Goal: Find specific page/section: Find specific page/section

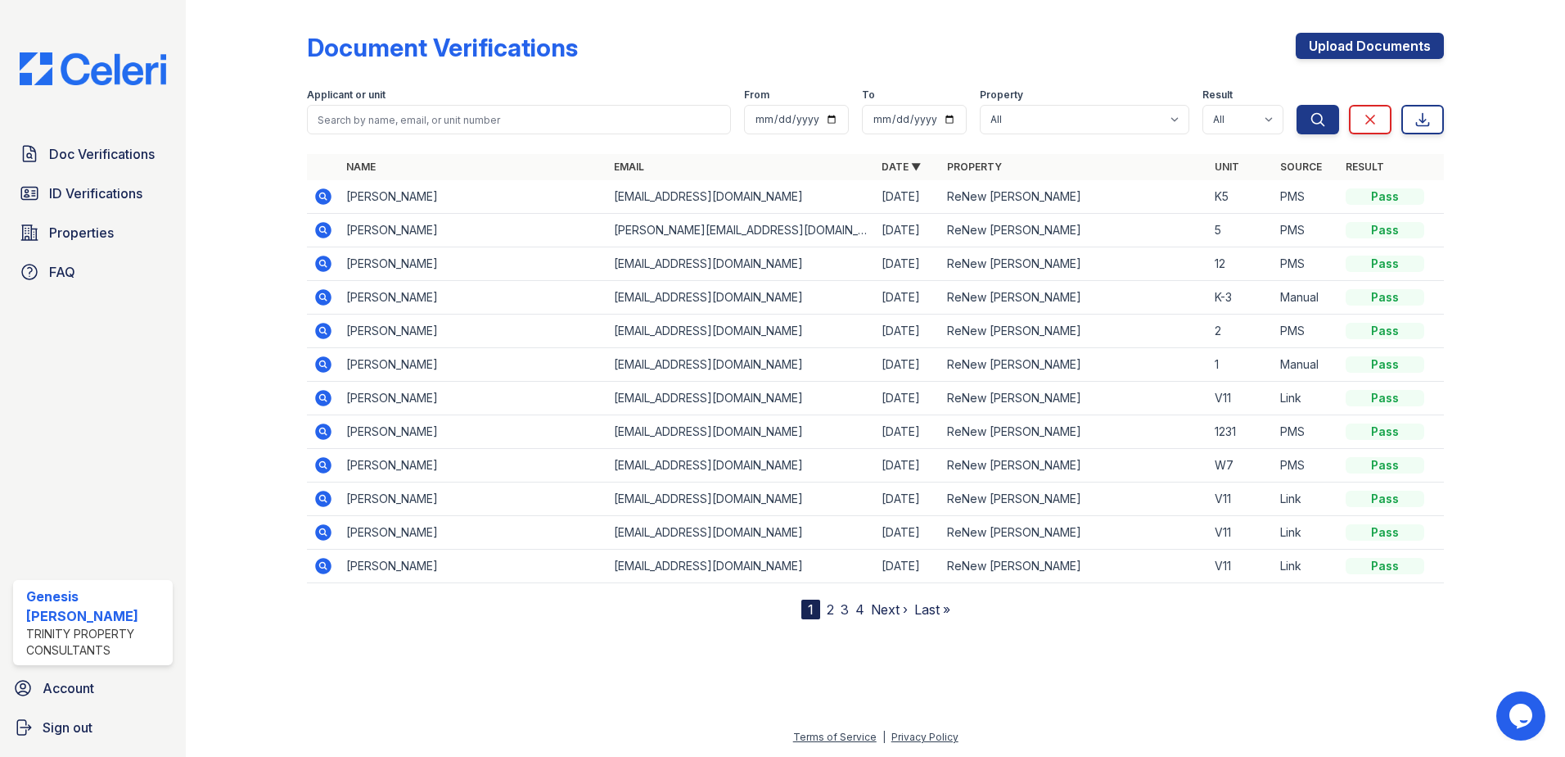
click at [320, 305] on icon at bounding box center [324, 297] width 20 height 20
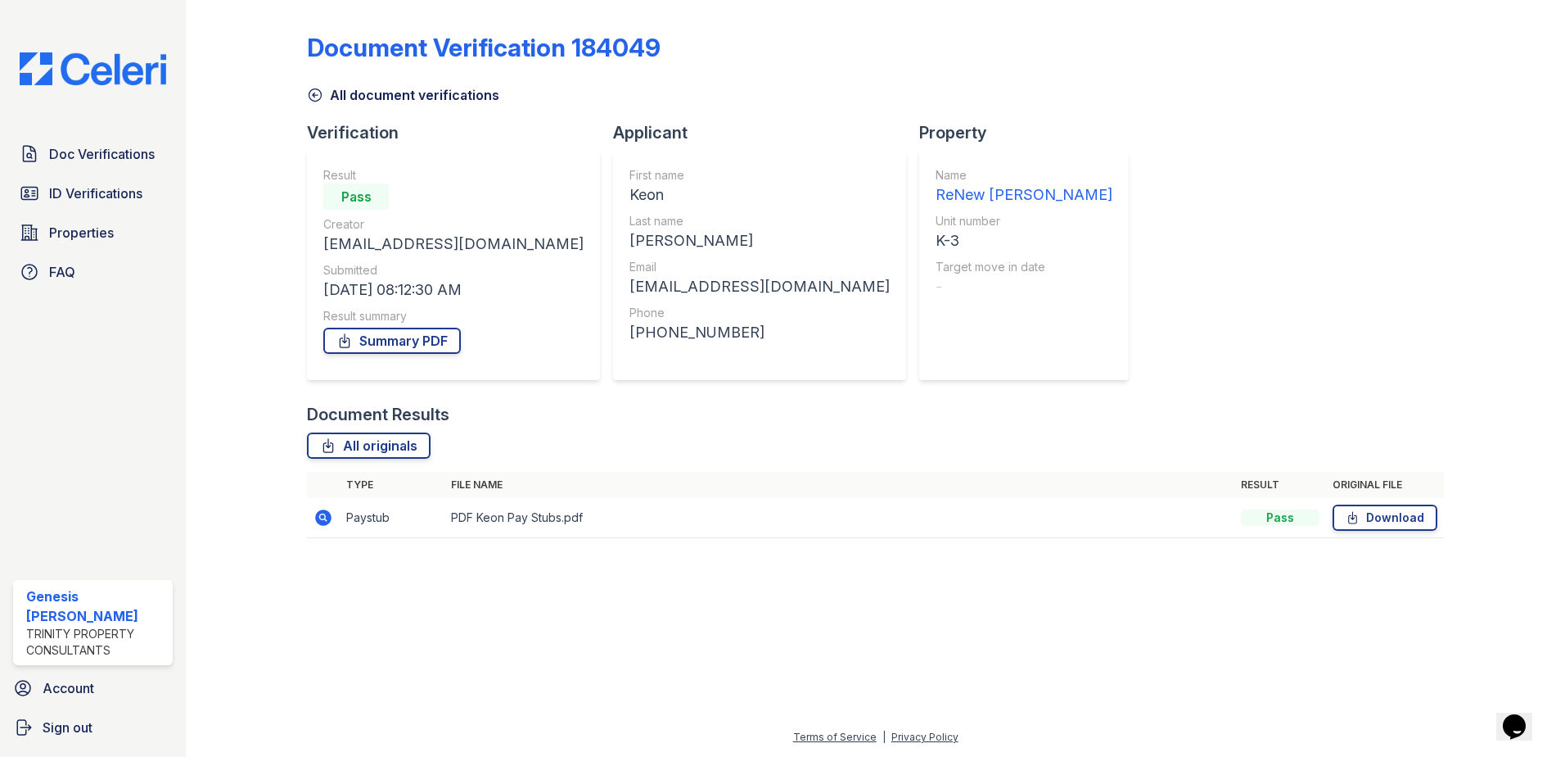
click at [343, 101] on link "All document verifications" at bounding box center [403, 95] width 192 height 20
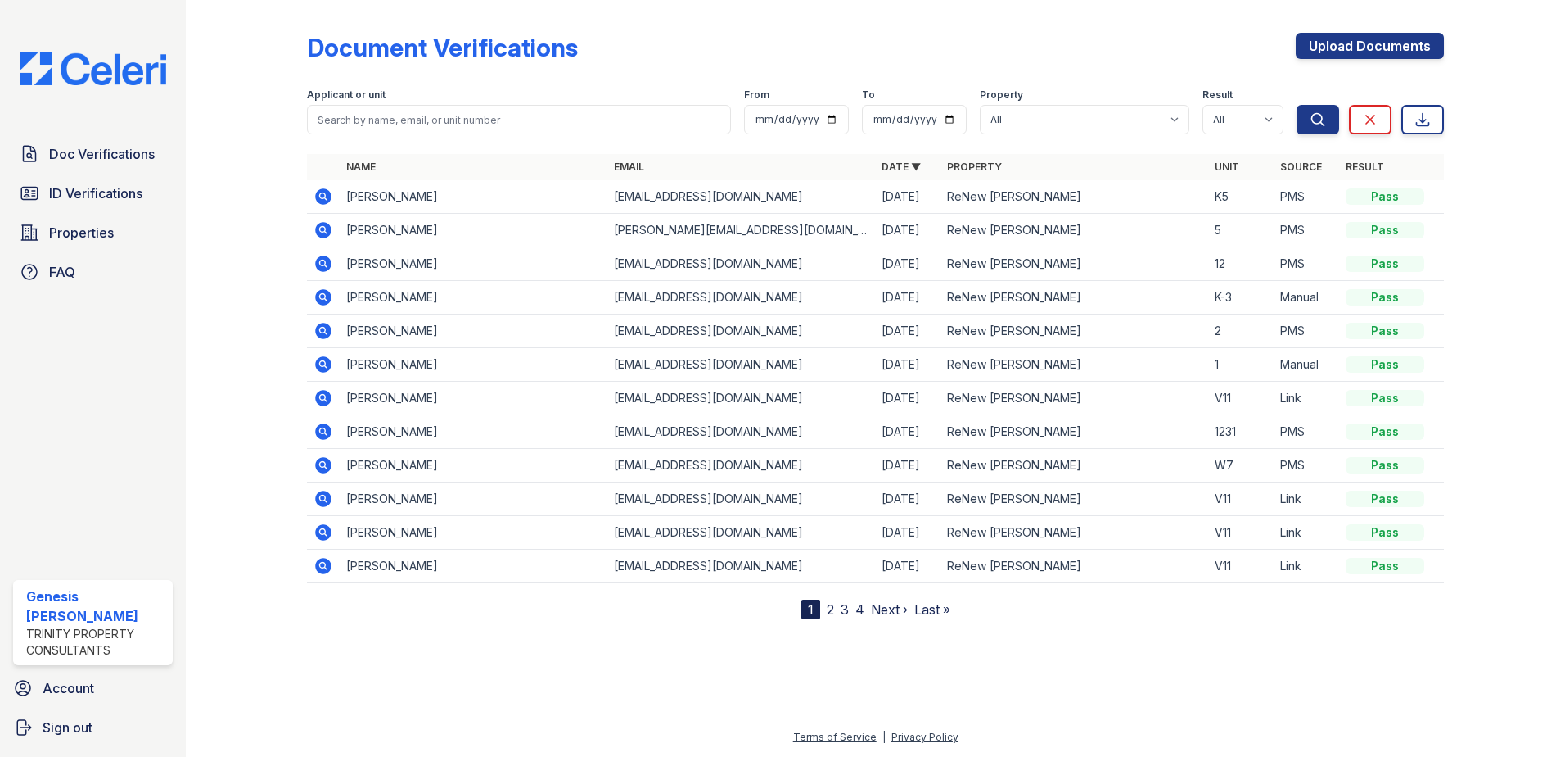
click at [829, 610] on link "2" at bounding box center [830, 609] width 7 height 16
click at [891, 608] on link "3" at bounding box center [887, 609] width 8 height 16
click at [847, 611] on link "1" at bounding box center [847, 609] width 6 height 16
click at [319, 298] on icon at bounding box center [323, 297] width 16 height 16
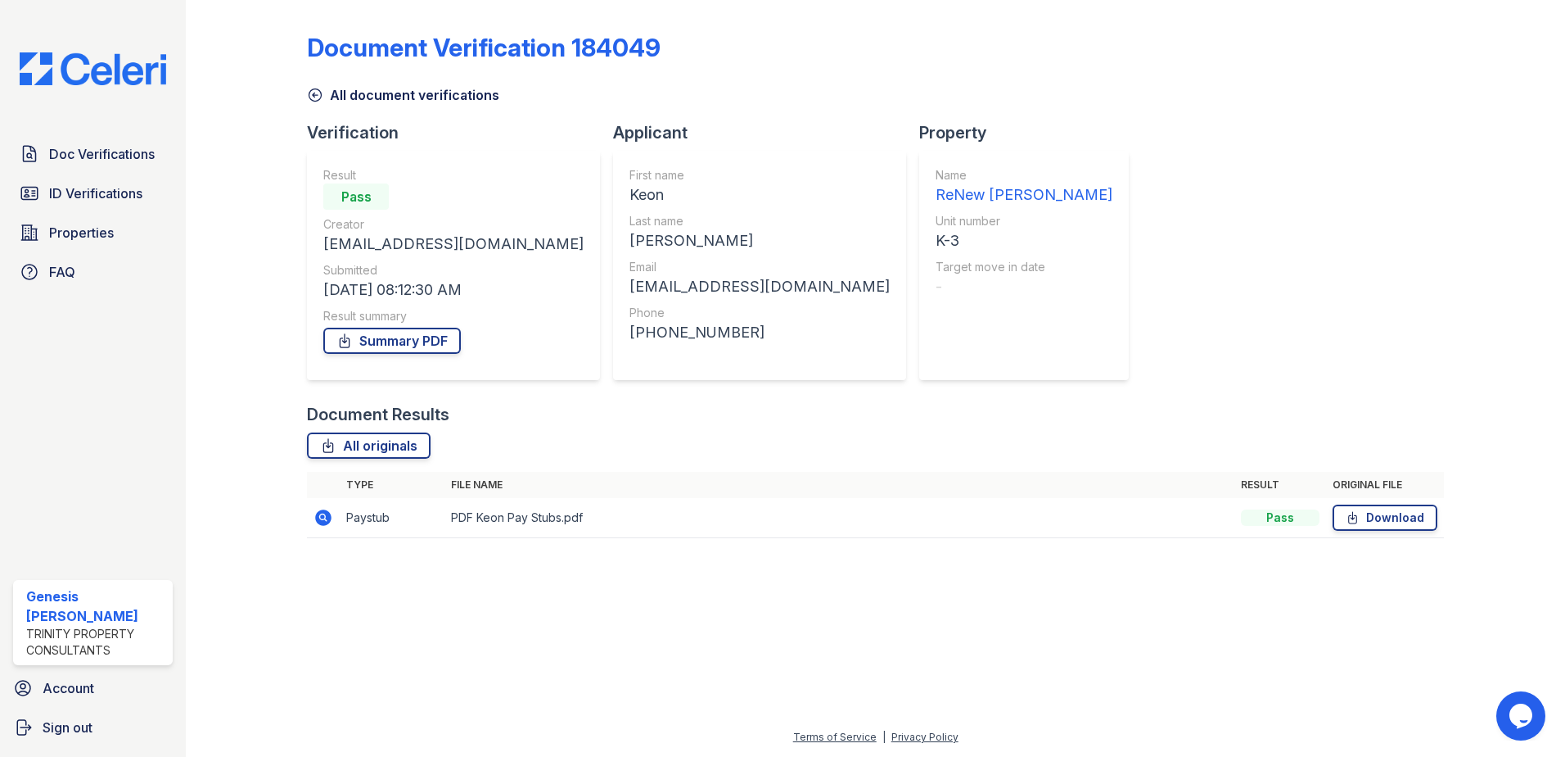
click at [379, 87] on link "All document verifications" at bounding box center [403, 95] width 192 height 20
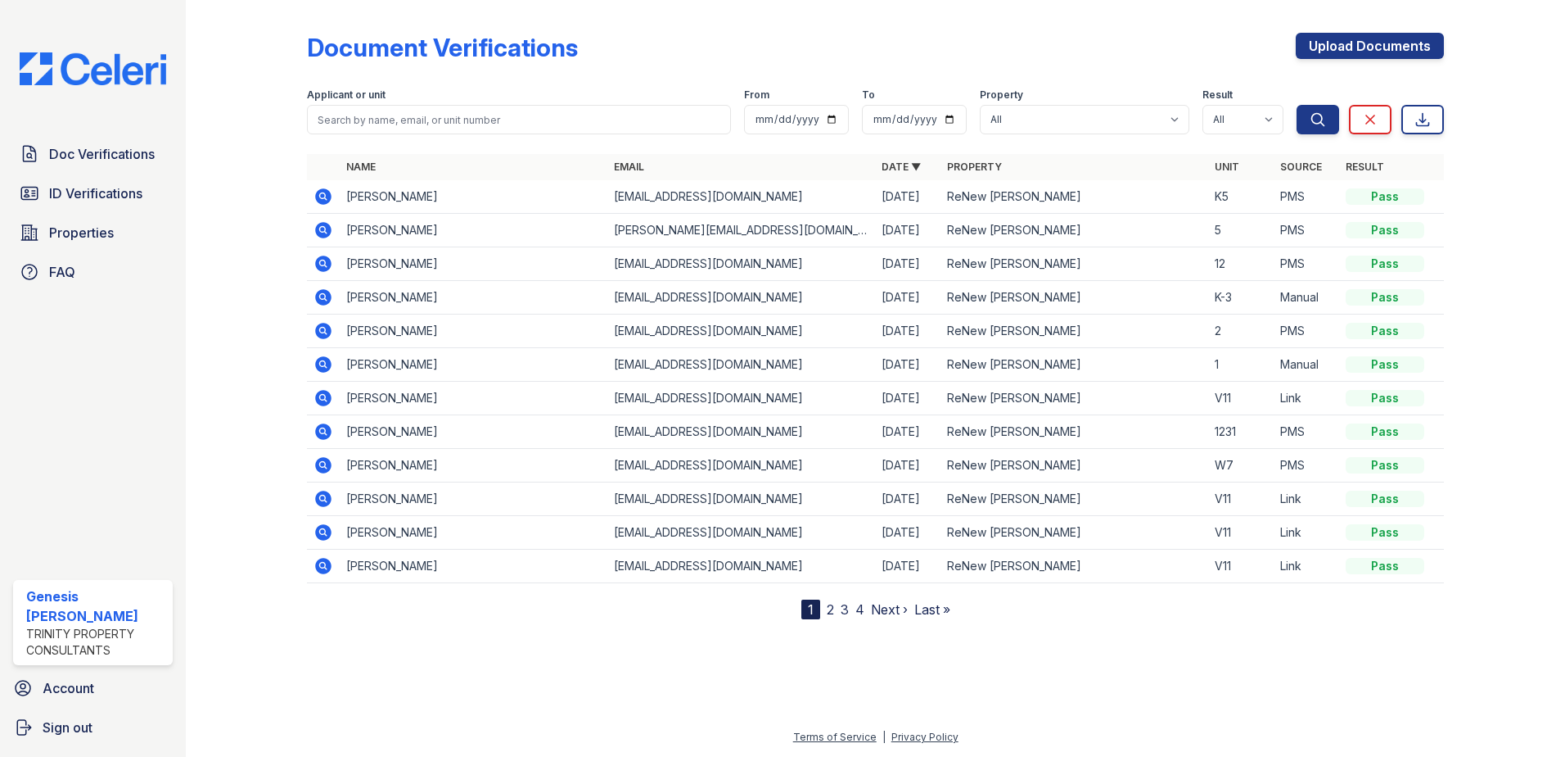
click at [319, 531] on icon at bounding box center [323, 532] width 16 height 16
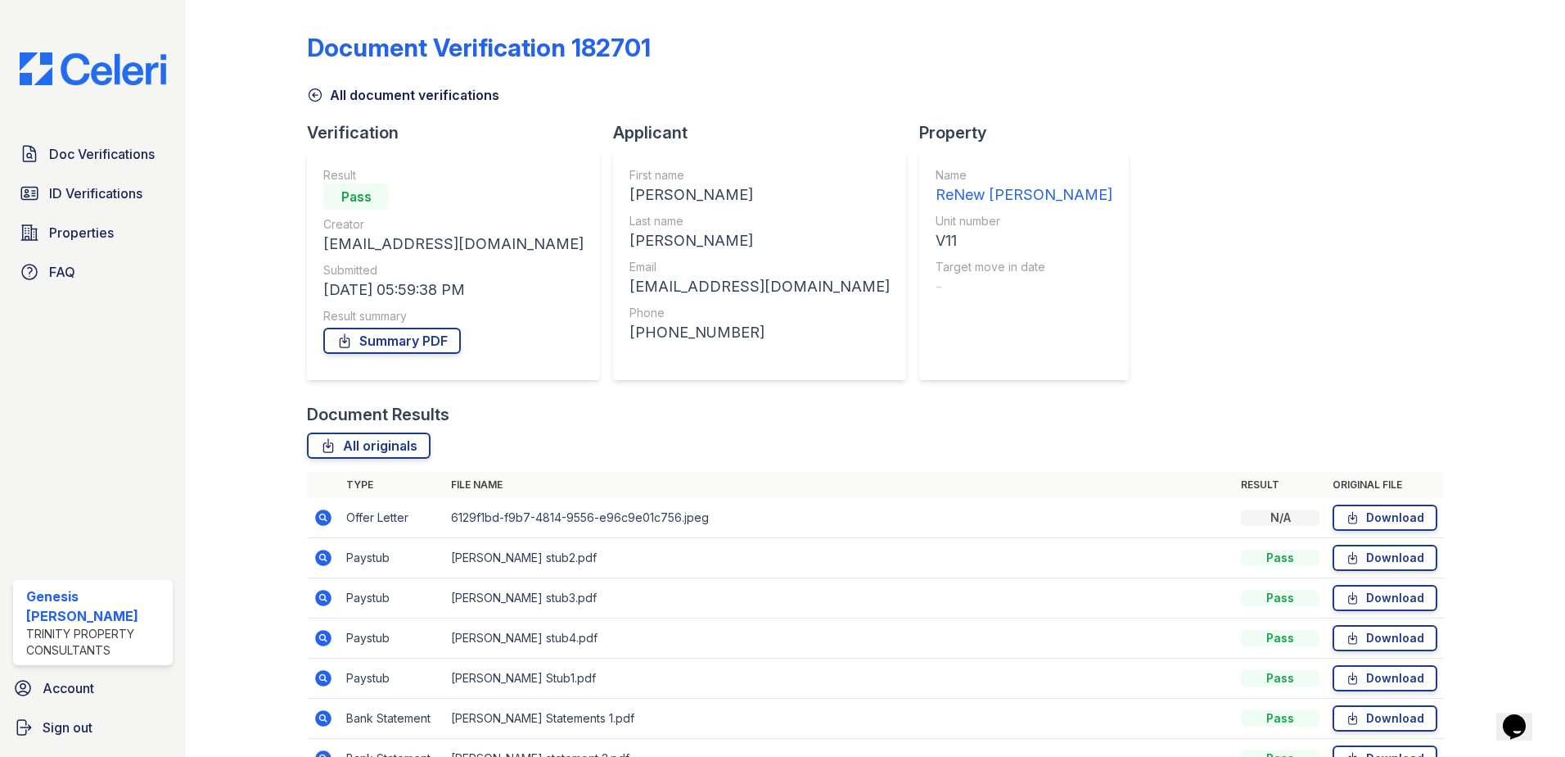
click at [362, 88] on link "All document verifications" at bounding box center [403, 95] width 192 height 20
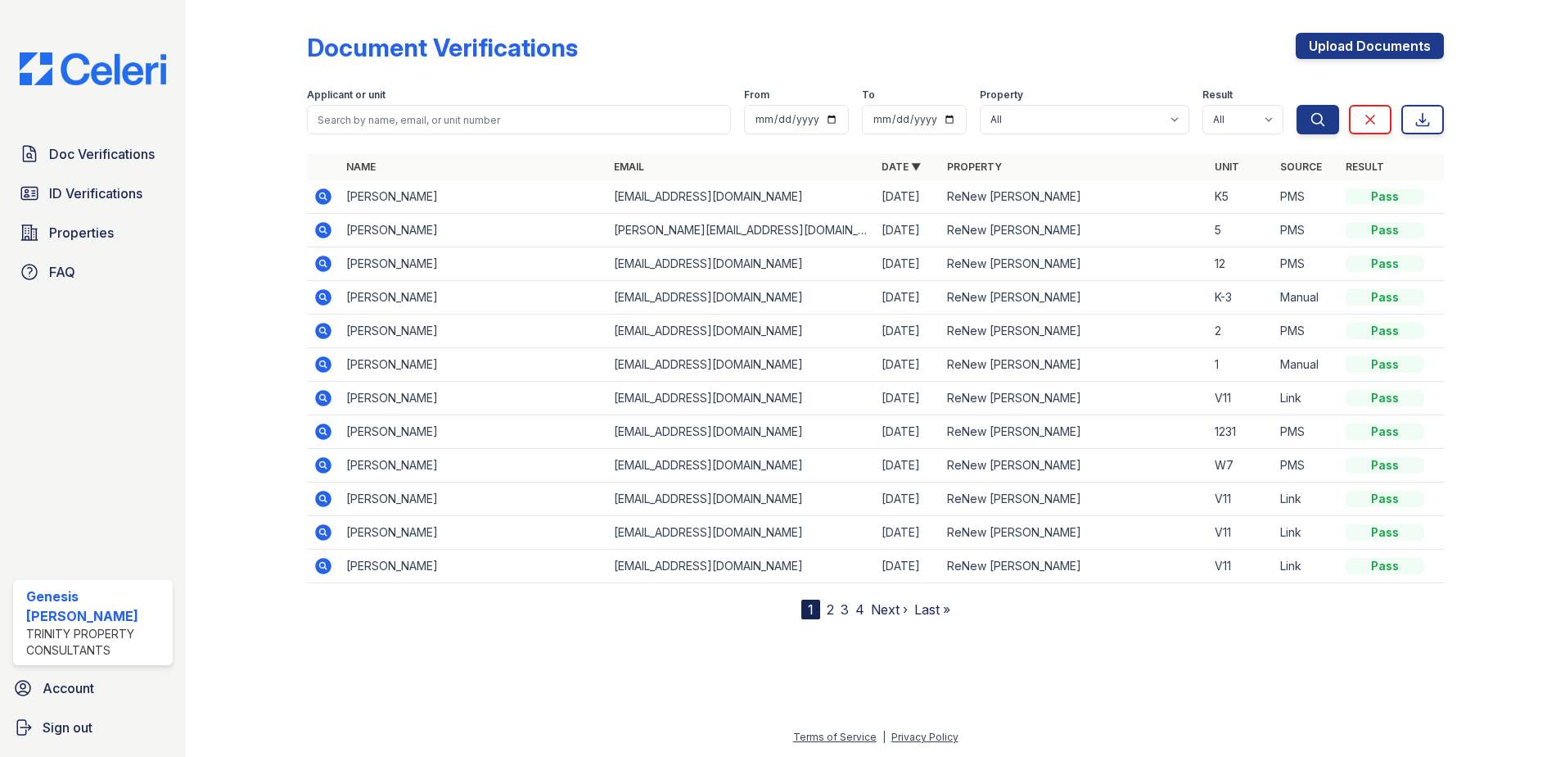
click at [324, 535] on icon at bounding box center [323, 532] width 16 height 16
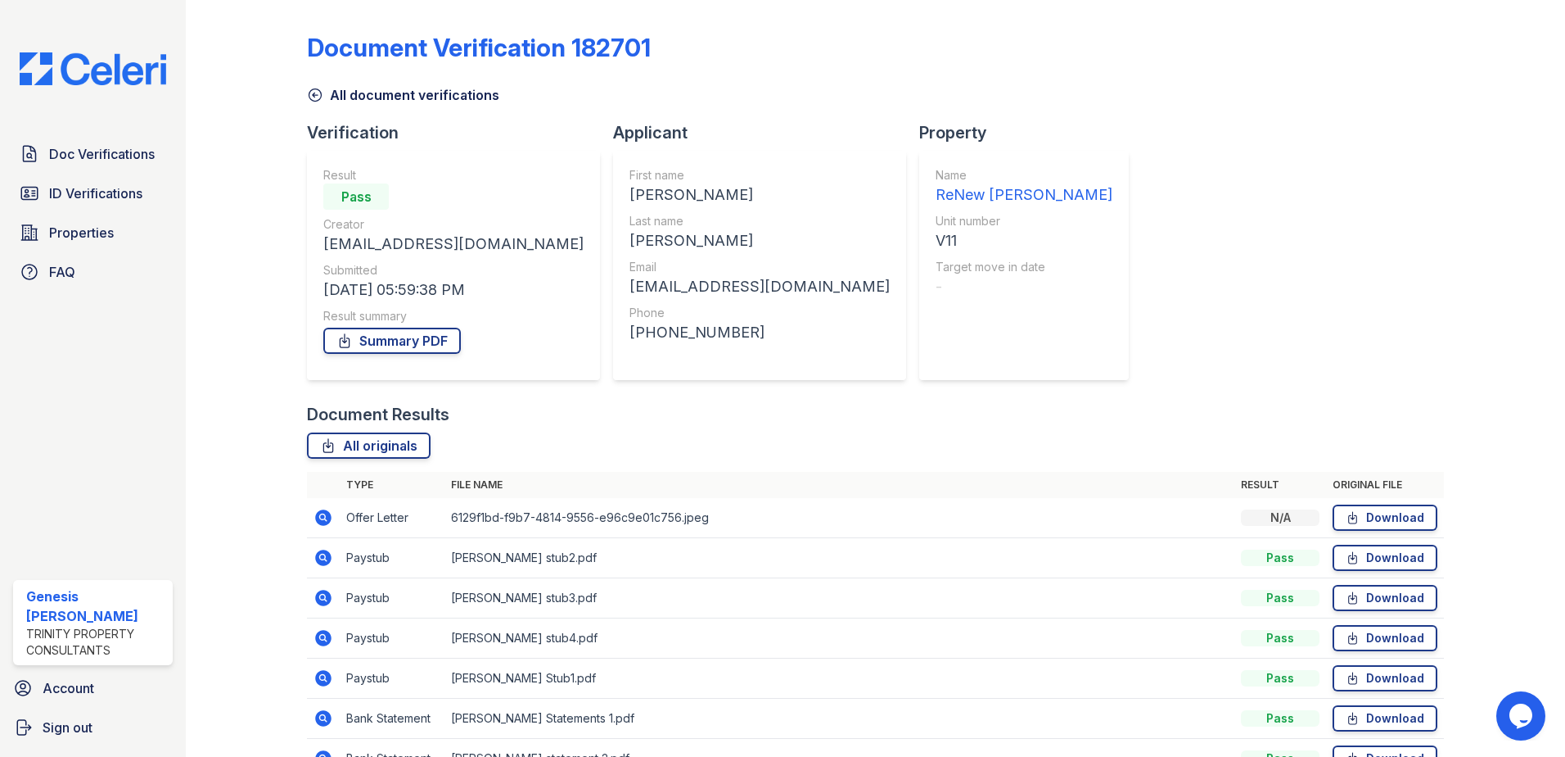
click at [334, 95] on link "All document verifications" at bounding box center [403, 95] width 192 height 20
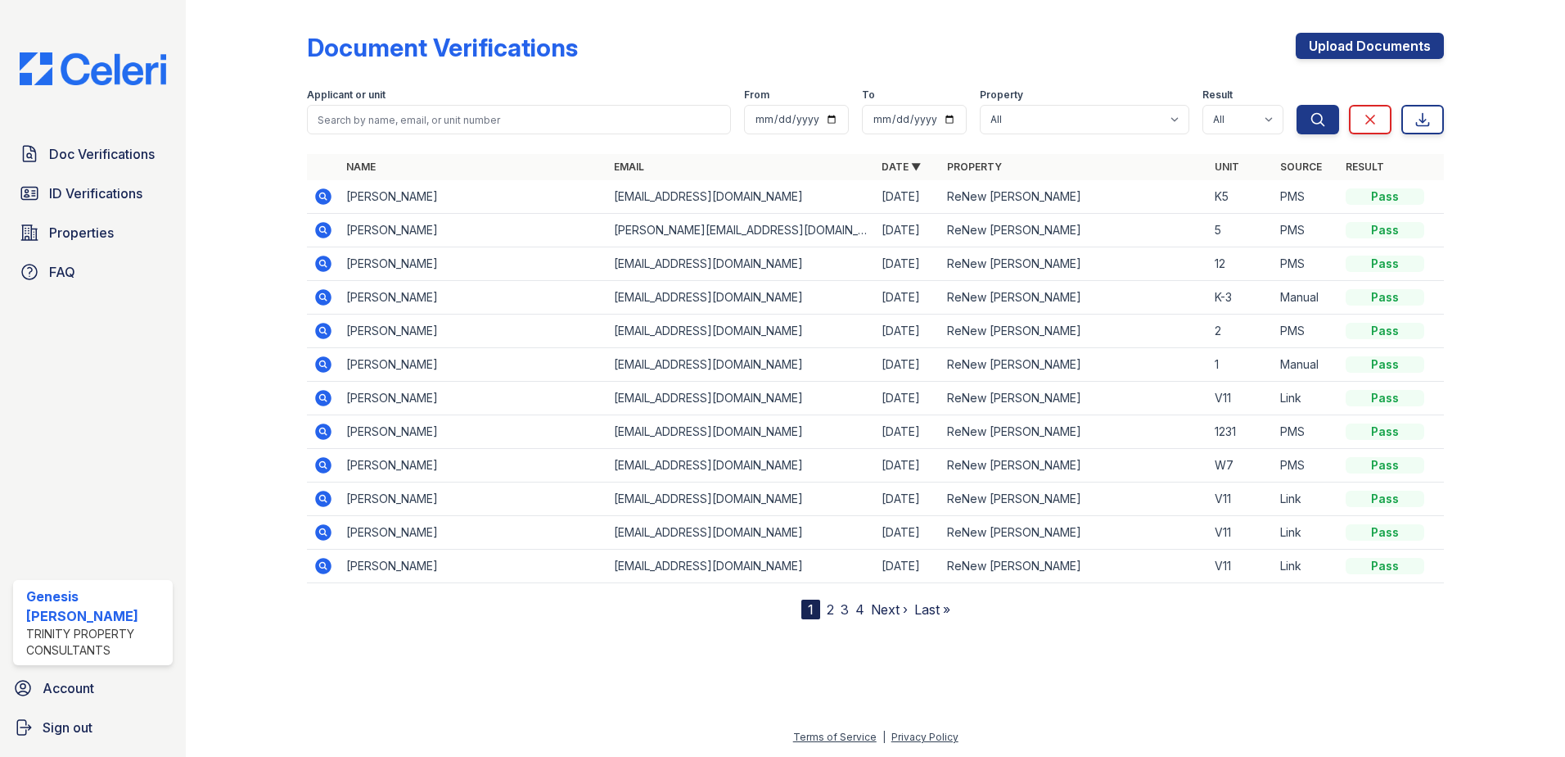
click at [318, 301] on icon at bounding box center [323, 297] width 16 height 16
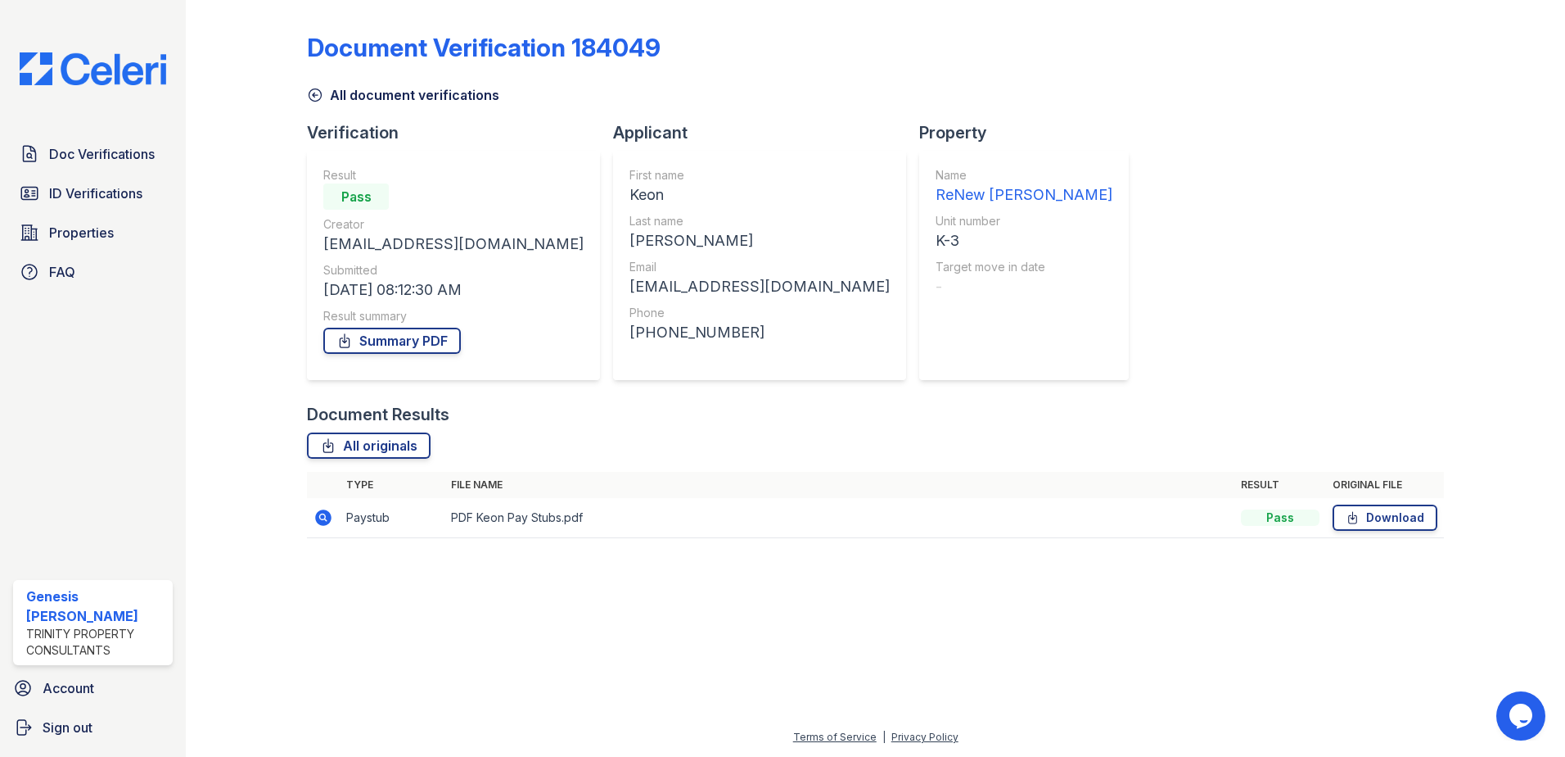
click at [318, 94] on icon at bounding box center [315, 95] width 16 height 16
